Goal: Find specific fact: Find specific fact

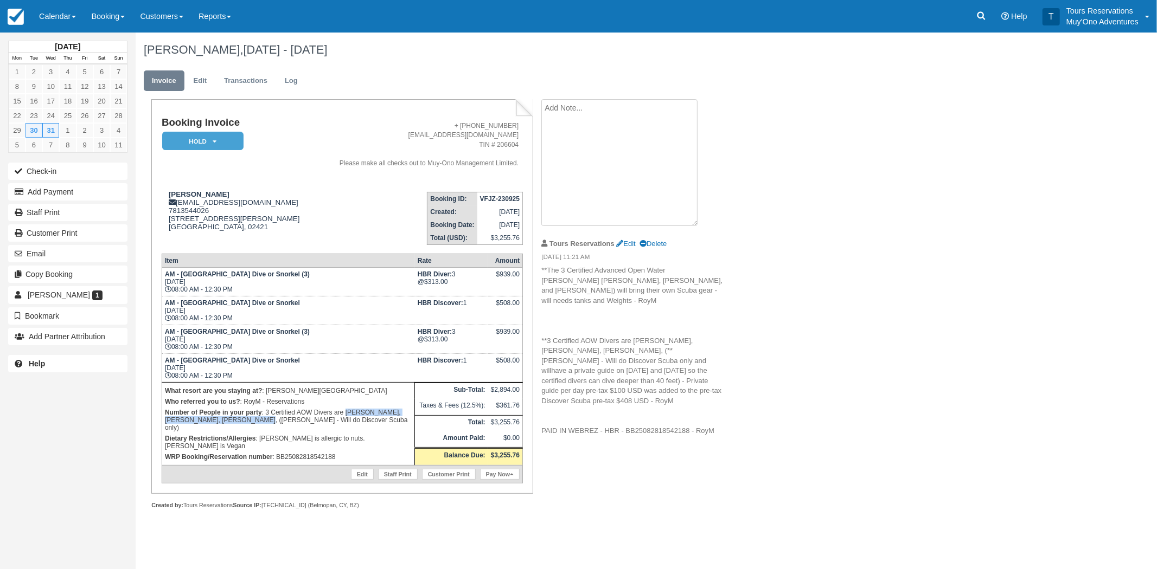
click at [294, 418] on p "Number of People in your party : 3 Certified AOW Divers are [PERSON_NAME], [PER…" at bounding box center [288, 420] width 247 height 26
drag, startPoint x: 249, startPoint y: 415, endPoint x: 284, endPoint y: 414, distance: 34.7
click at [285, 414] on p "Number of People in your party : 3 Certified AOW Divers are [PERSON_NAME], [PER…" at bounding box center [288, 420] width 247 height 26
copy p "[PERSON_NAME]"
click at [506, 195] on strong "VFJZ-230925" at bounding box center [500, 199] width 40 height 8
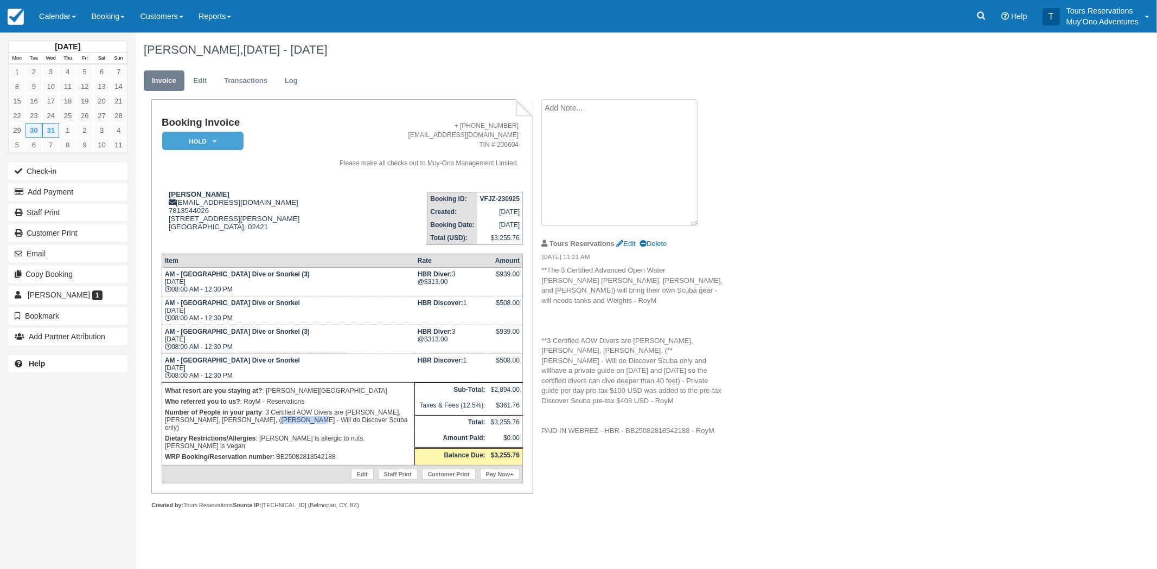
click at [506, 195] on strong "VFJZ-230925" at bounding box center [500, 199] width 40 height 8
copy tbody "VFJZ-230925"
drag, startPoint x: 481, startPoint y: 205, endPoint x: 489, endPoint y: 197, distance: 11.9
click at [489, 197] on strong "VFJZ-230925" at bounding box center [500, 199] width 40 height 8
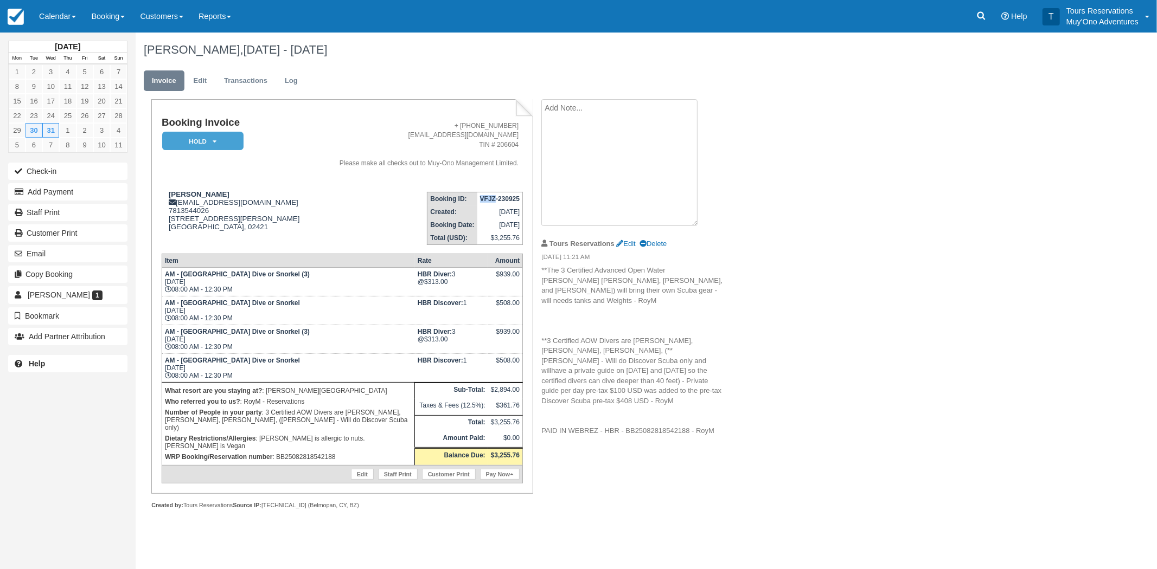
click at [489, 197] on strong "VFJZ-230925" at bounding box center [500, 199] width 40 height 8
copy tbody "VFJZ-230925"
